Goal: Navigation & Orientation: Find specific page/section

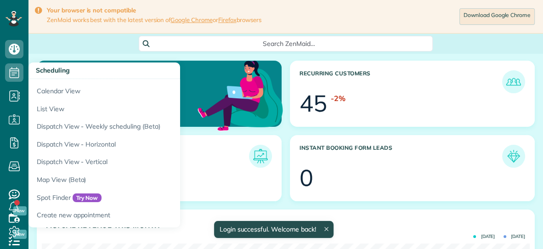
scroll to position [216, 487]
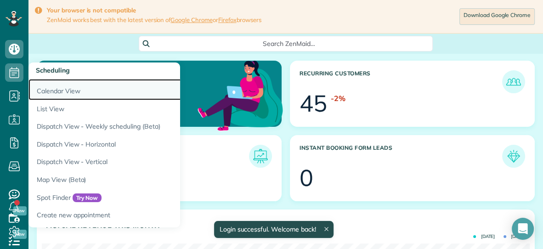
click at [50, 86] on link "Calendar View" at bounding box center [143, 89] width 230 height 21
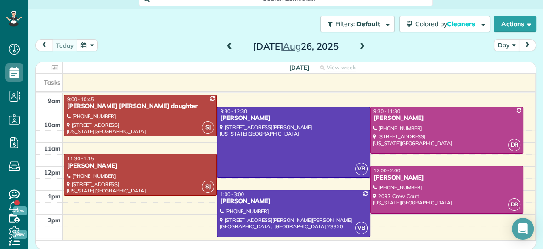
scroll to position [45, 0]
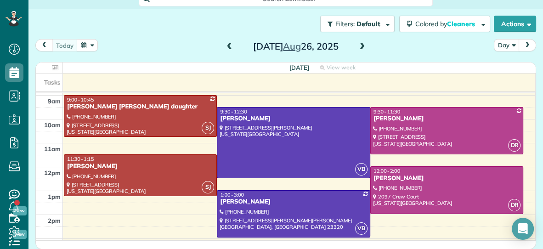
click at [362, 47] on span at bounding box center [362, 47] width 10 height 8
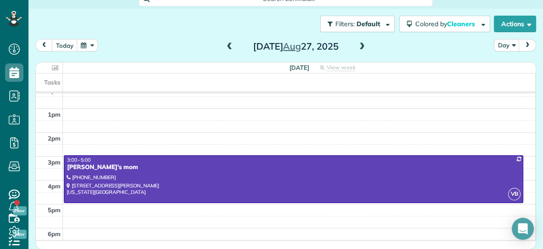
scroll to position [136, 0]
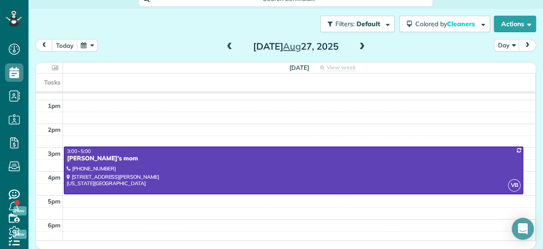
click at [363, 46] on span at bounding box center [362, 47] width 10 height 8
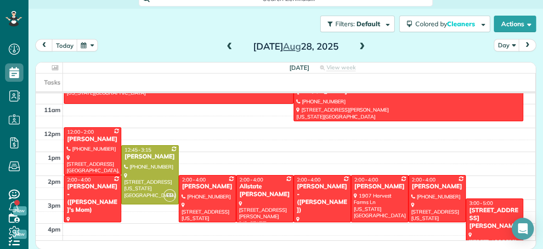
scroll to position [96, 0]
